Goal: Find specific page/section: Find specific page/section

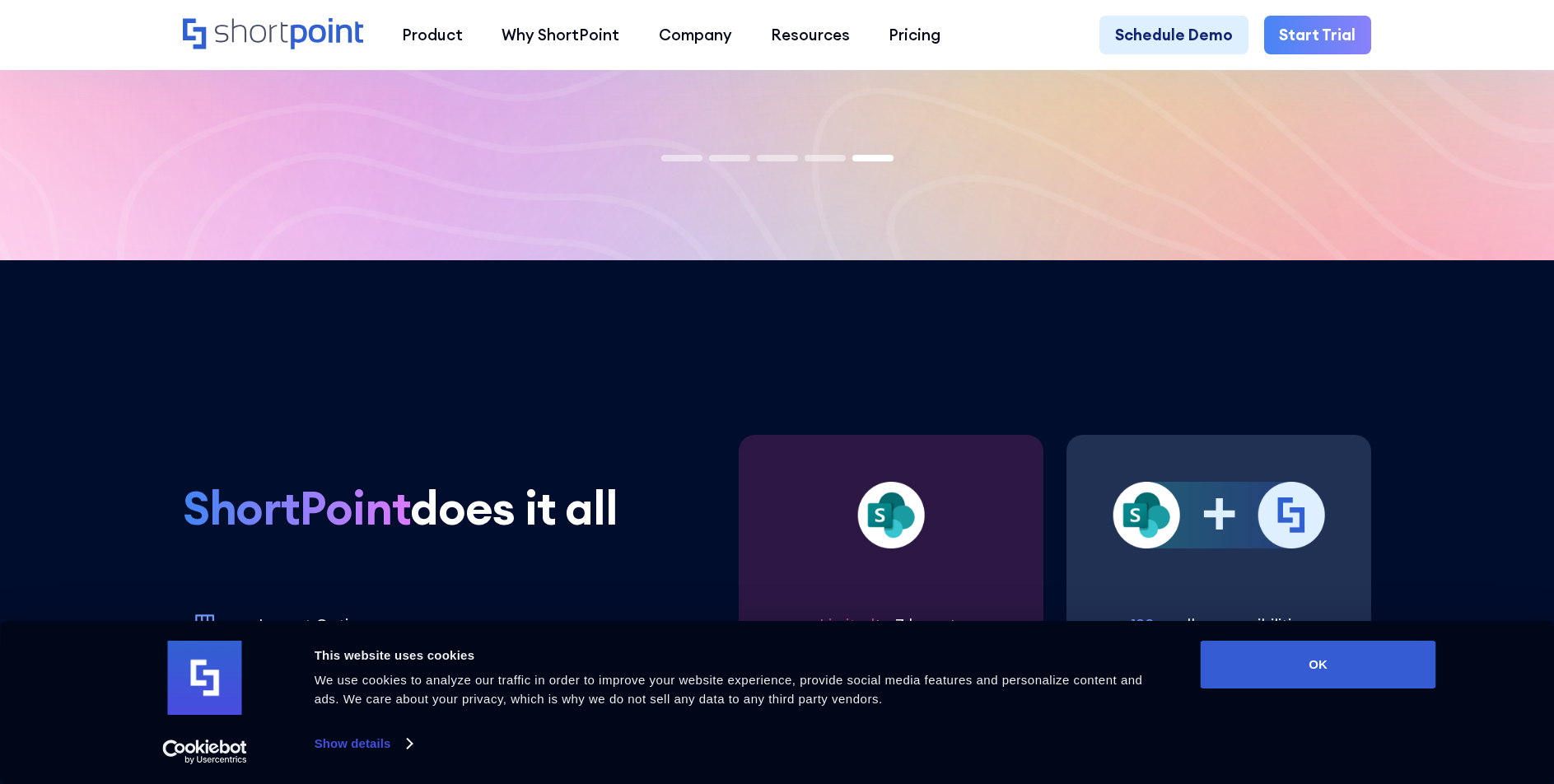
scroll to position [9577, 0]
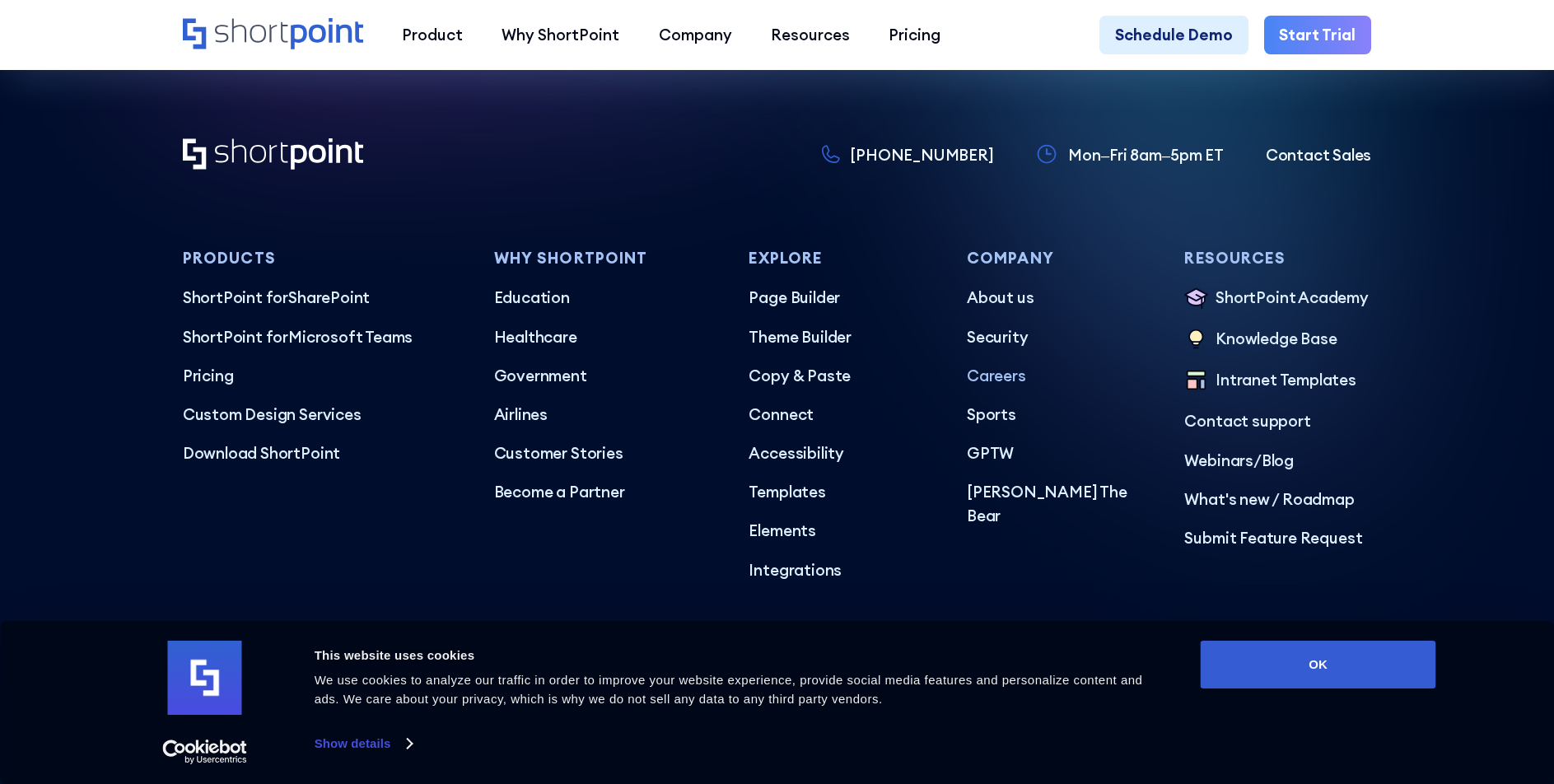
click at [1003, 387] on p "Careers" at bounding box center [1060, 376] width 187 height 23
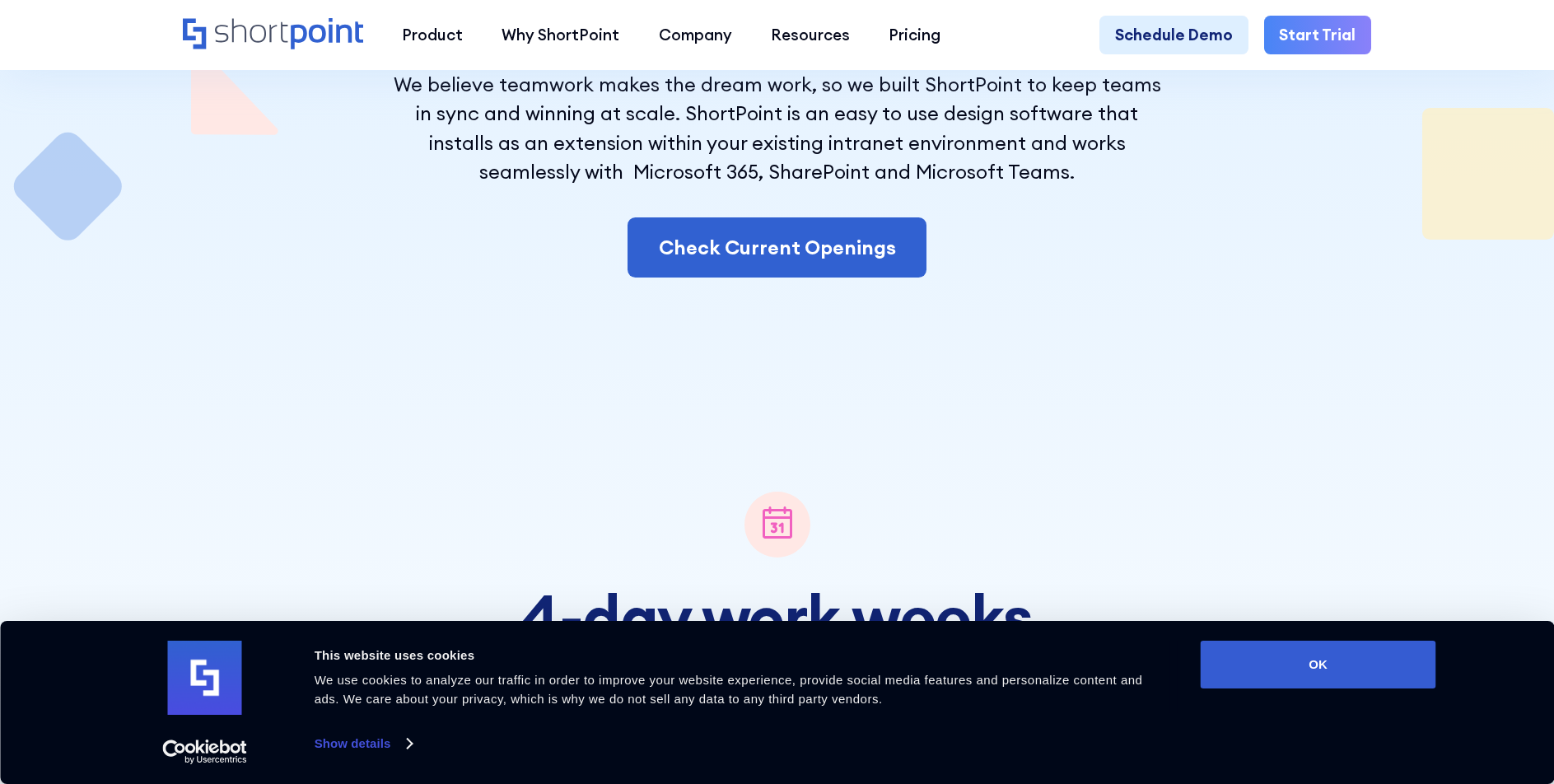
scroll to position [342, 0]
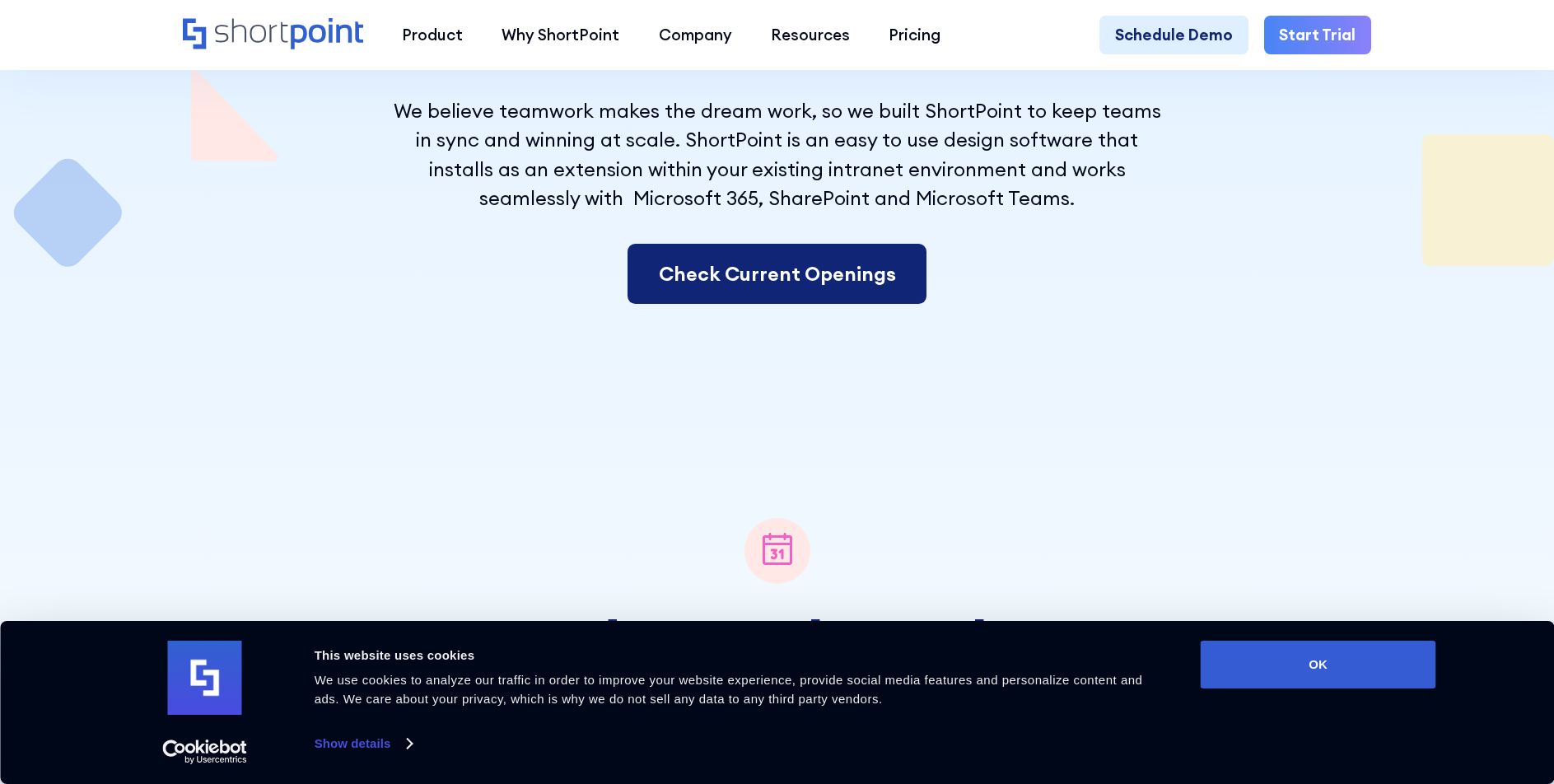
click at [855, 287] on link "Check Current Openings" at bounding box center [777, 274] width 299 height 60
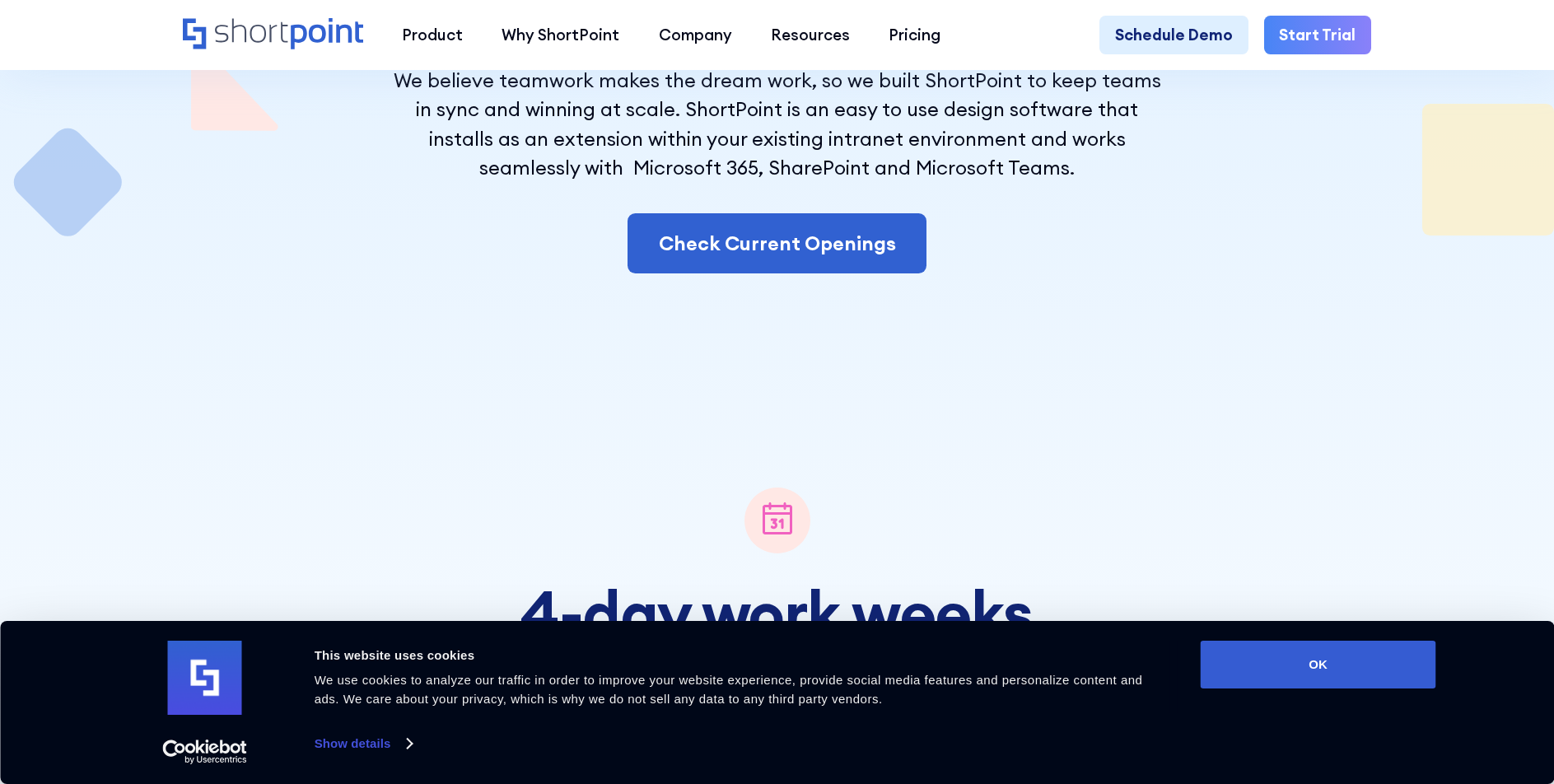
scroll to position [356, 0]
